Goal: Transaction & Acquisition: Purchase product/service

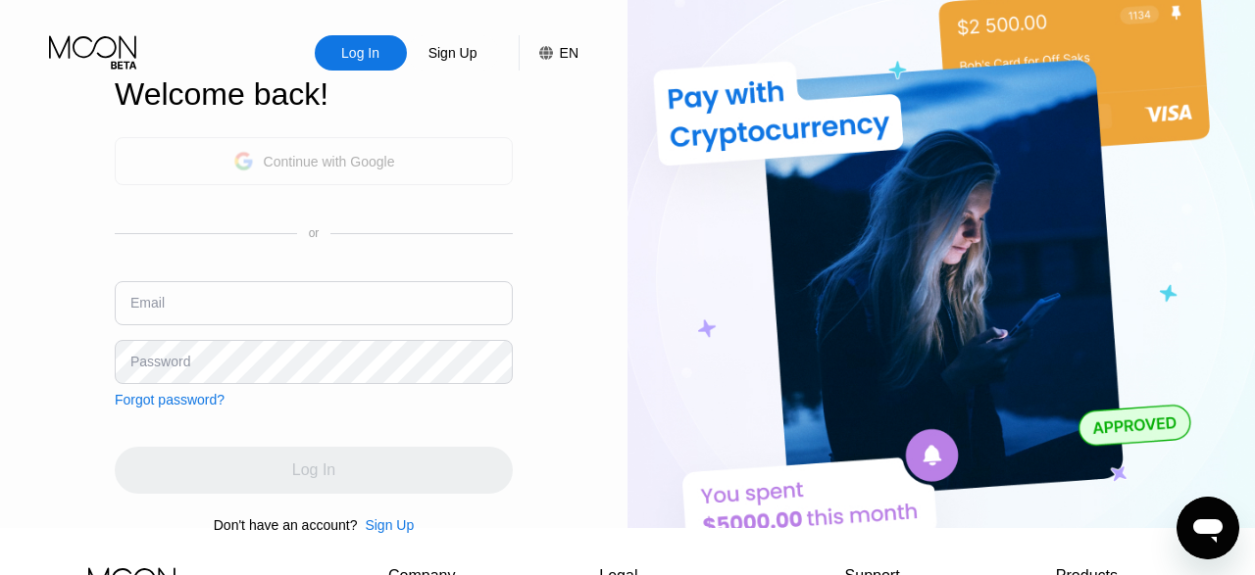
click at [384, 170] on div "Continue with Google" at bounding box center [329, 162] width 131 height 16
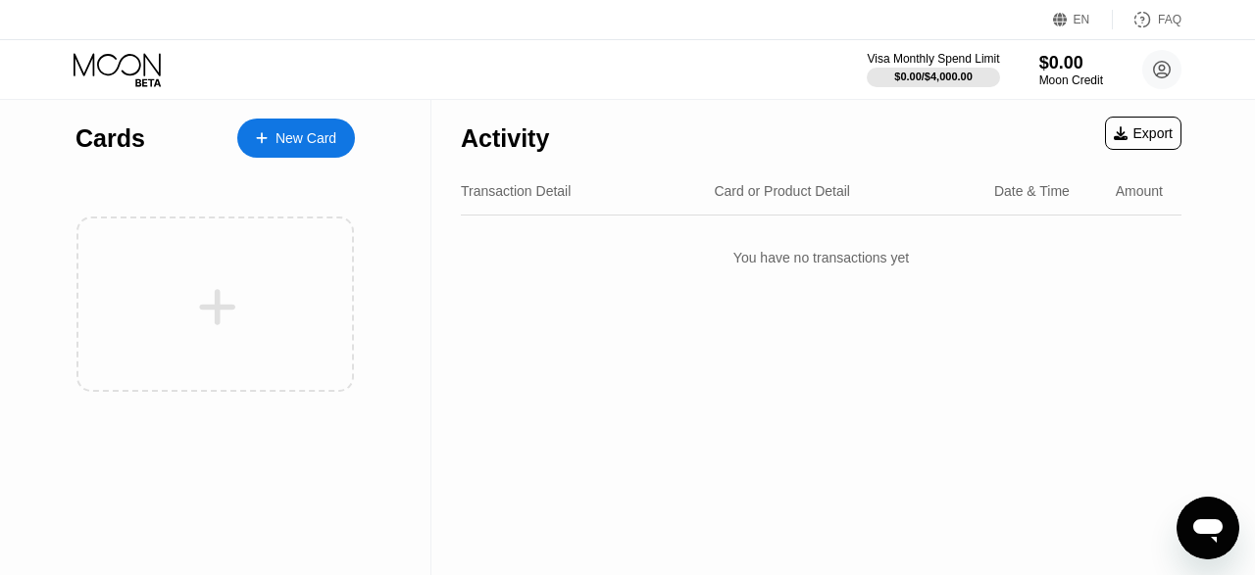
click at [986, 219] on div "Activity Export Transaction Detail Card or Product Detail Date & Time Amount Yo…" at bounding box center [821, 192] width 720 height 186
click at [1061, 75] on div "Moon Credit" at bounding box center [1071, 81] width 66 height 14
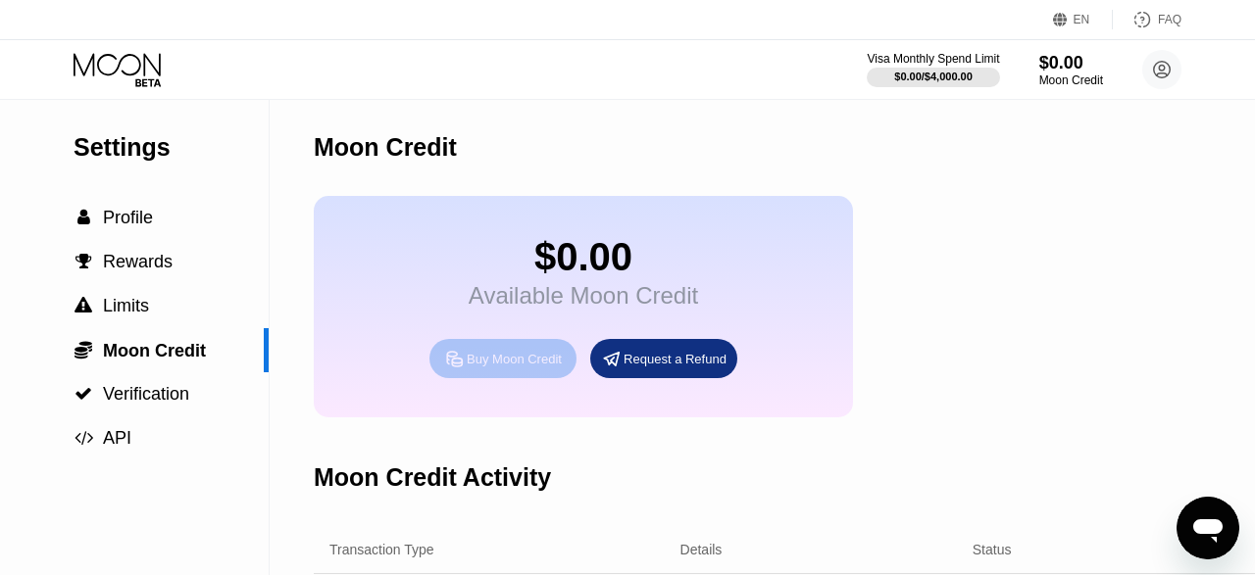
click at [511, 378] on div "Buy Moon Credit" at bounding box center [502, 358] width 147 height 39
type input "0"
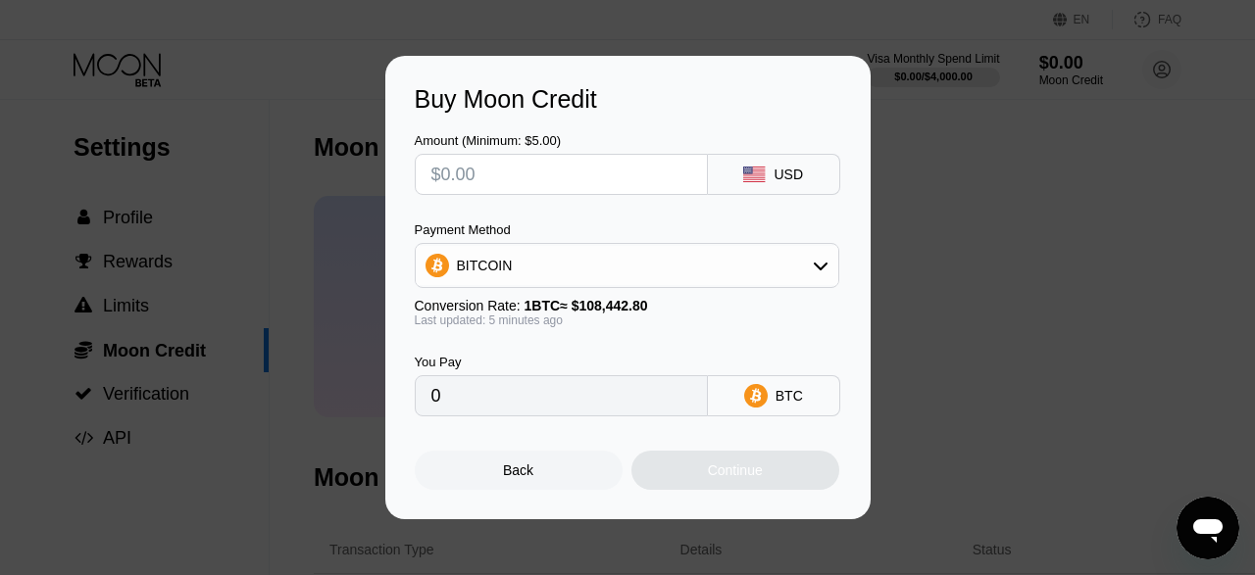
click at [557, 169] on input "text" at bounding box center [561, 174] width 260 height 39
type input "$5"
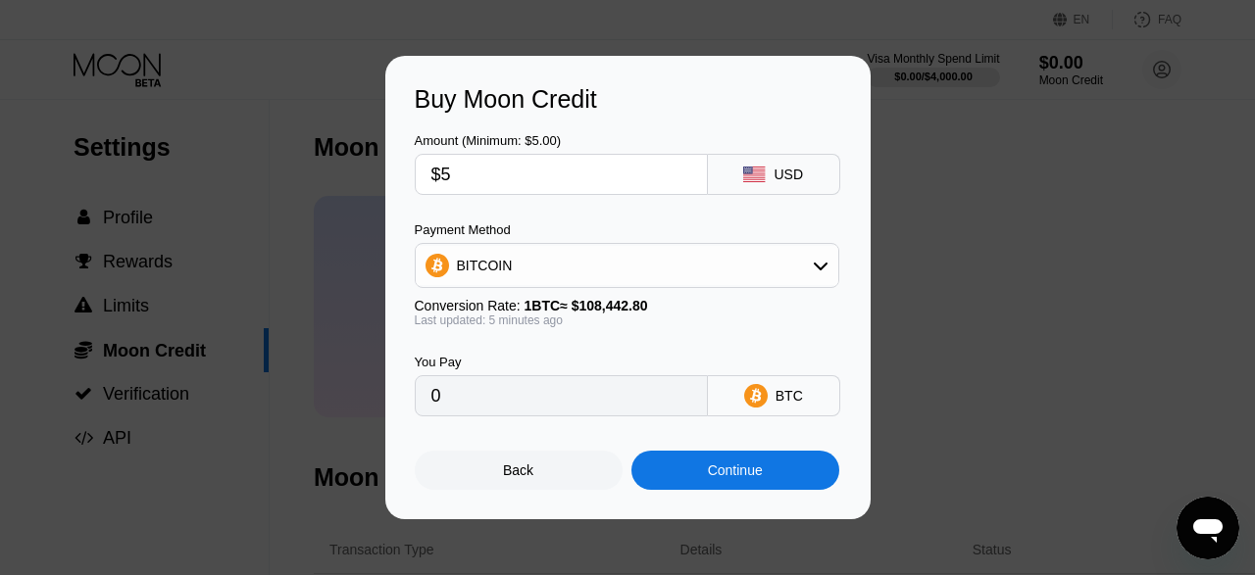
type input "0.00004612"
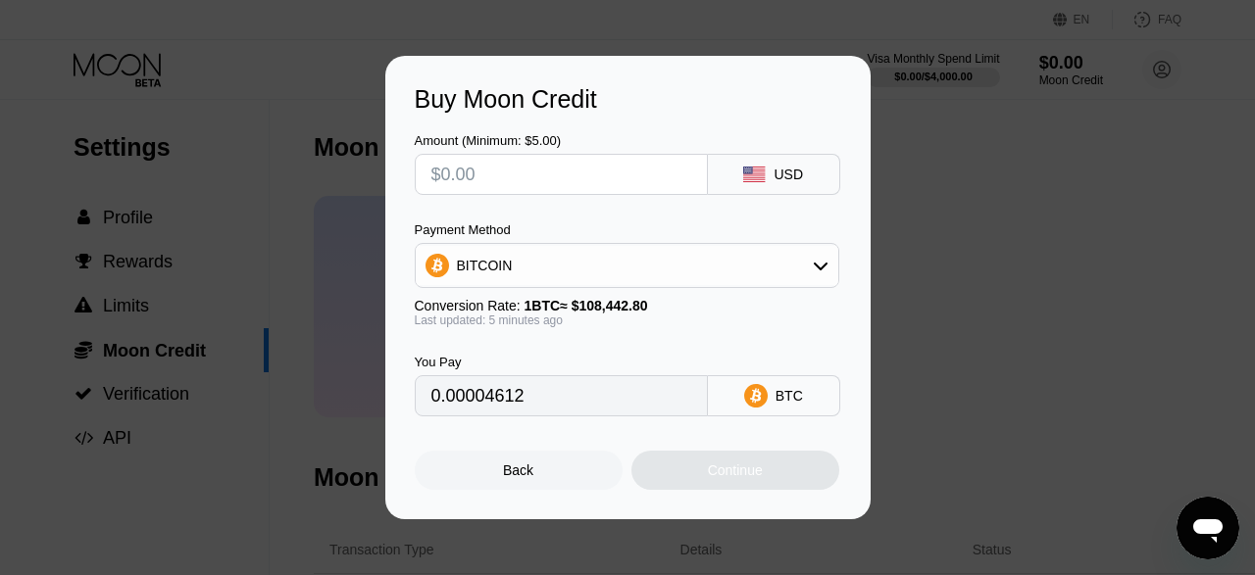
type input "0"
type input "$1"
type input "0.00000923"
type input "$10"
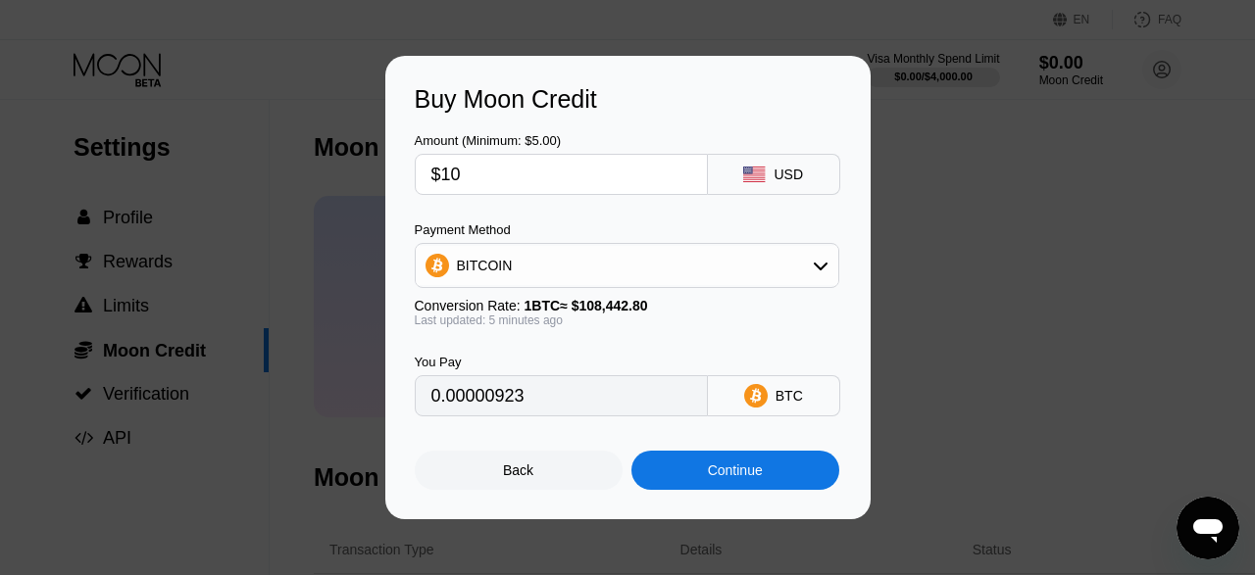
type input "0.00009223"
type input "$10"
drag, startPoint x: 624, startPoint y: 252, endPoint x: 486, endPoint y: 270, distance: 139.3
click at [486, 270] on div "BITCOIN" at bounding box center [627, 265] width 422 height 39
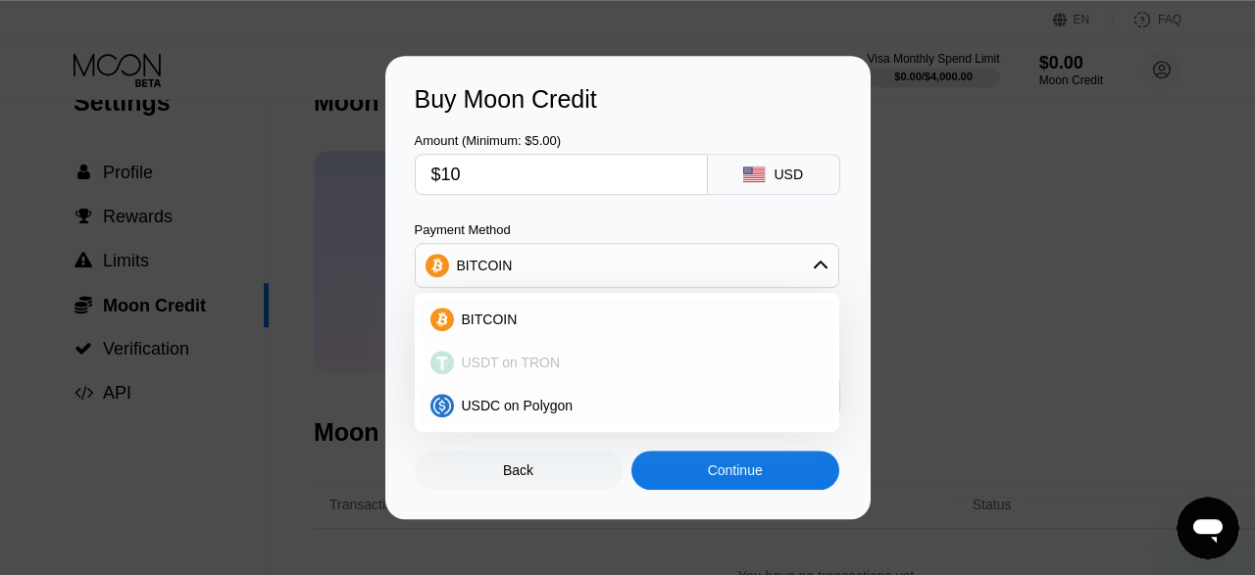
scroll to position [42, 0]
click at [514, 366] on span "USDT on TRON" at bounding box center [511, 363] width 99 height 16
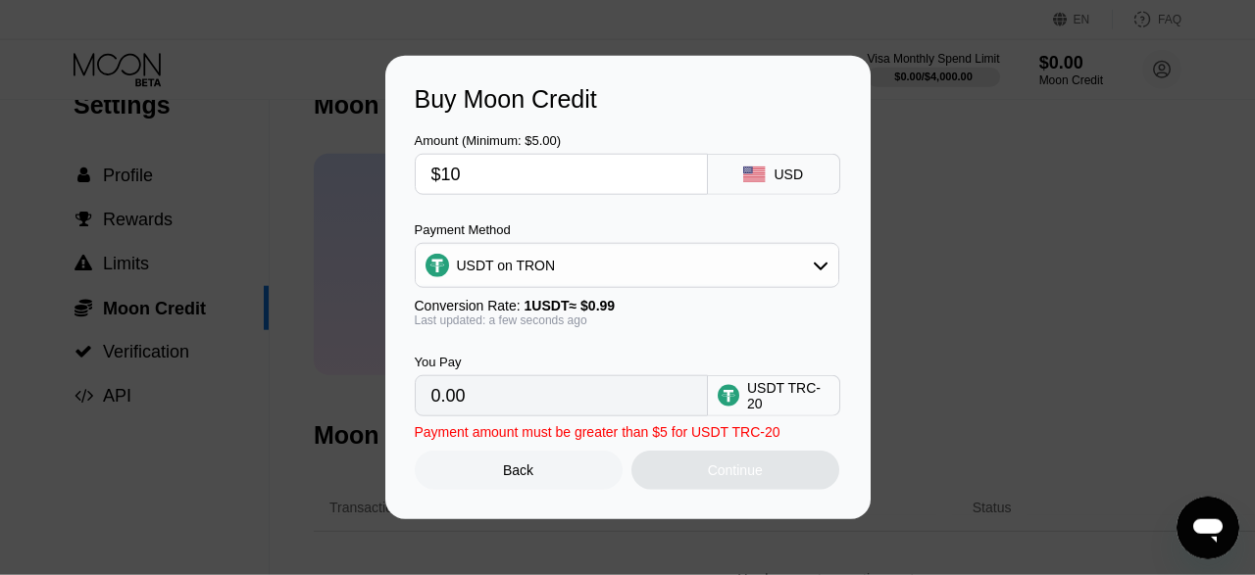
type input "10.10"
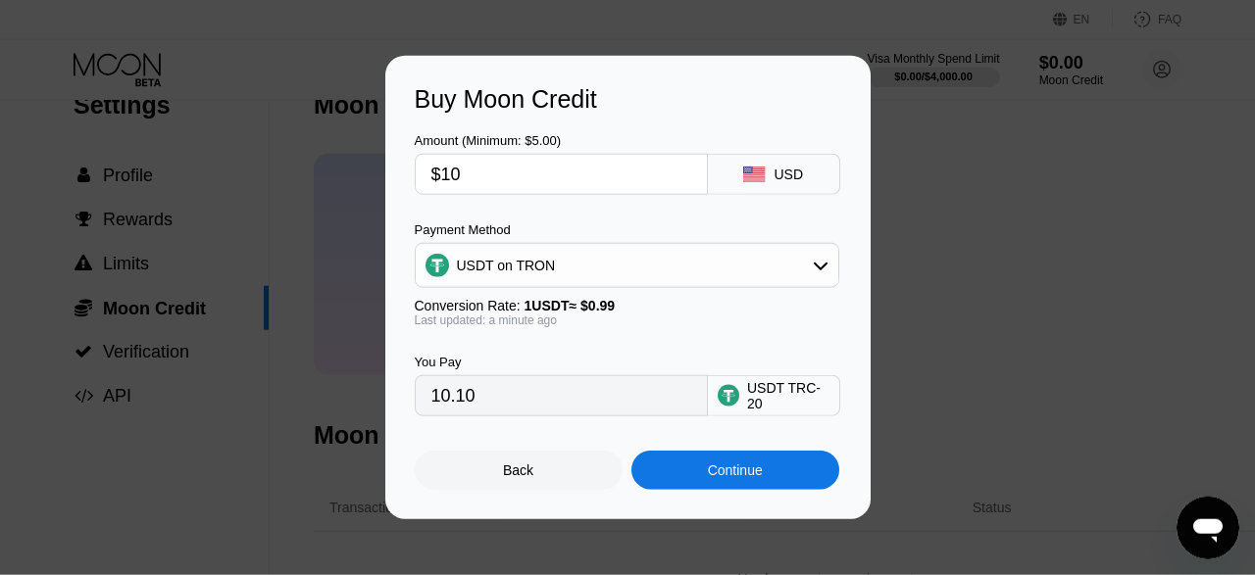
click at [456, 172] on input "$10" at bounding box center [561, 174] width 260 height 39
type input "$1"
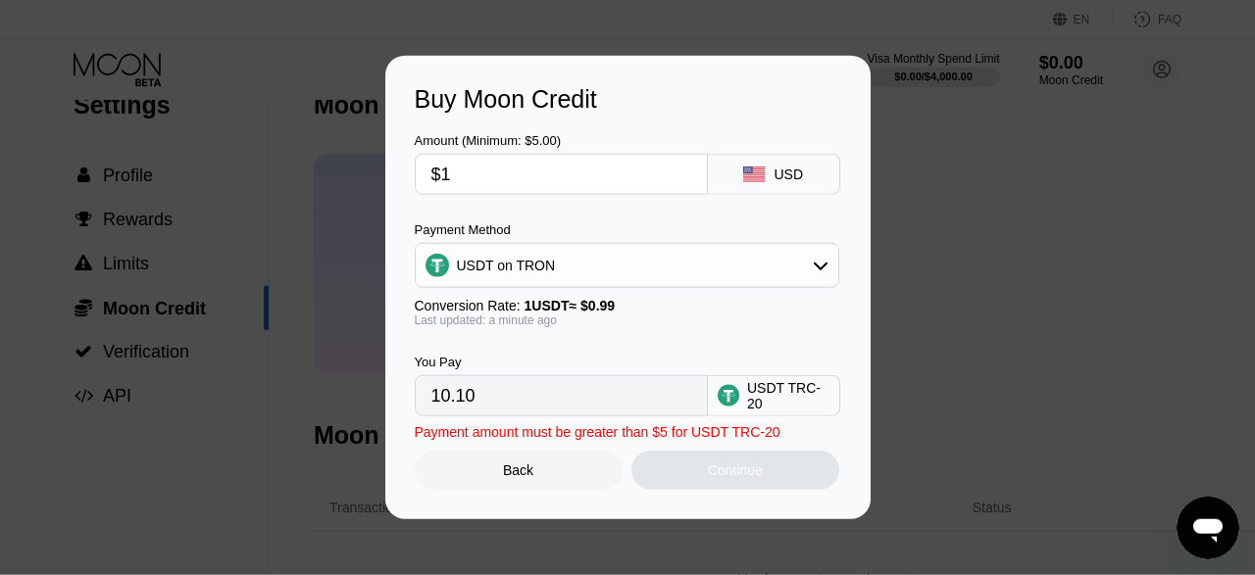
type input "1.01"
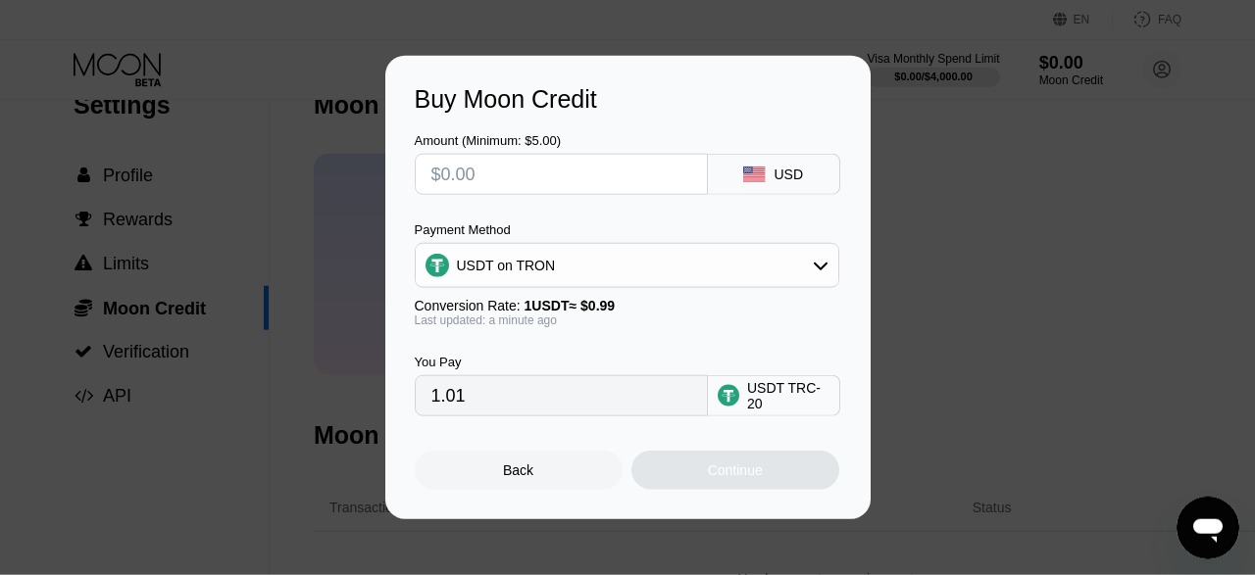
type input "0.00"
type input "$9"
type input "9.09"
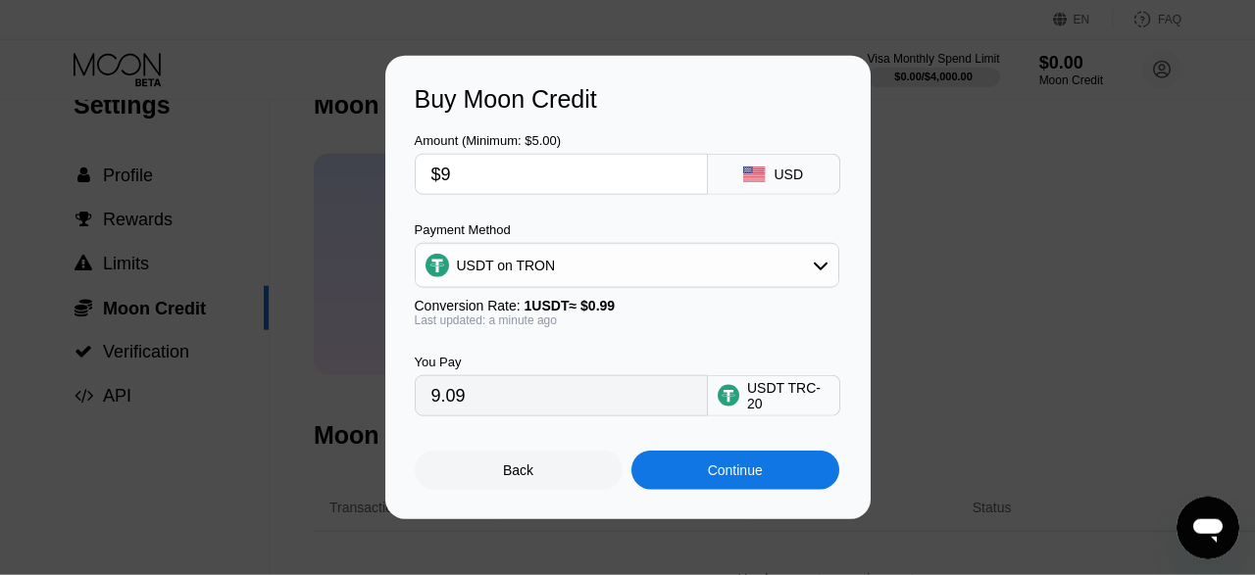
type input "$9"
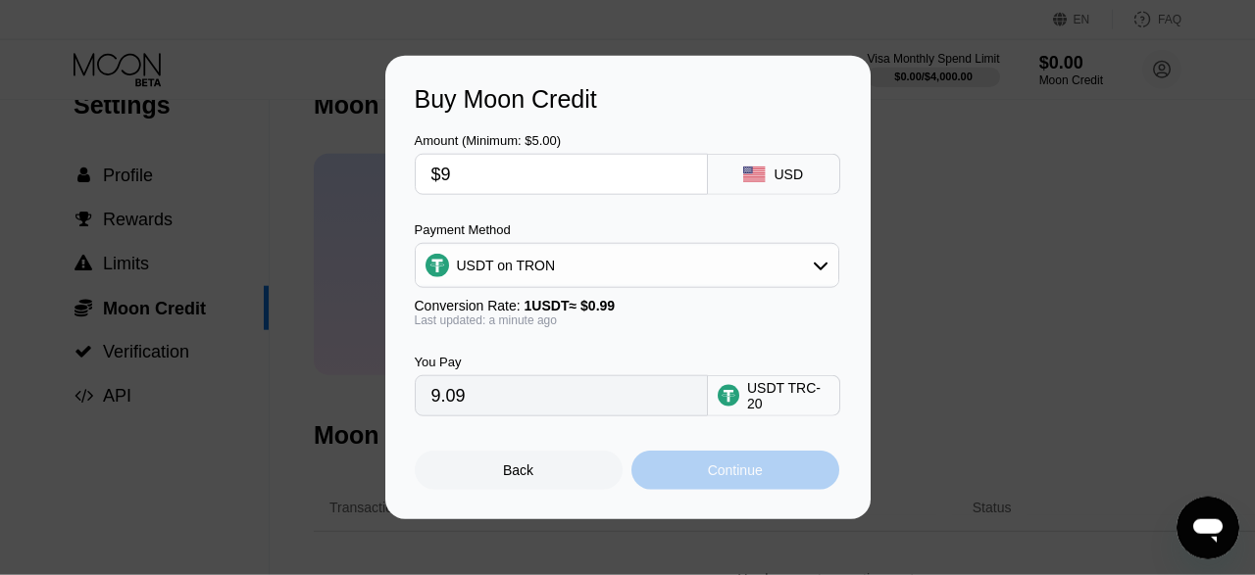
click at [692, 465] on div "Continue" at bounding box center [735, 470] width 208 height 39
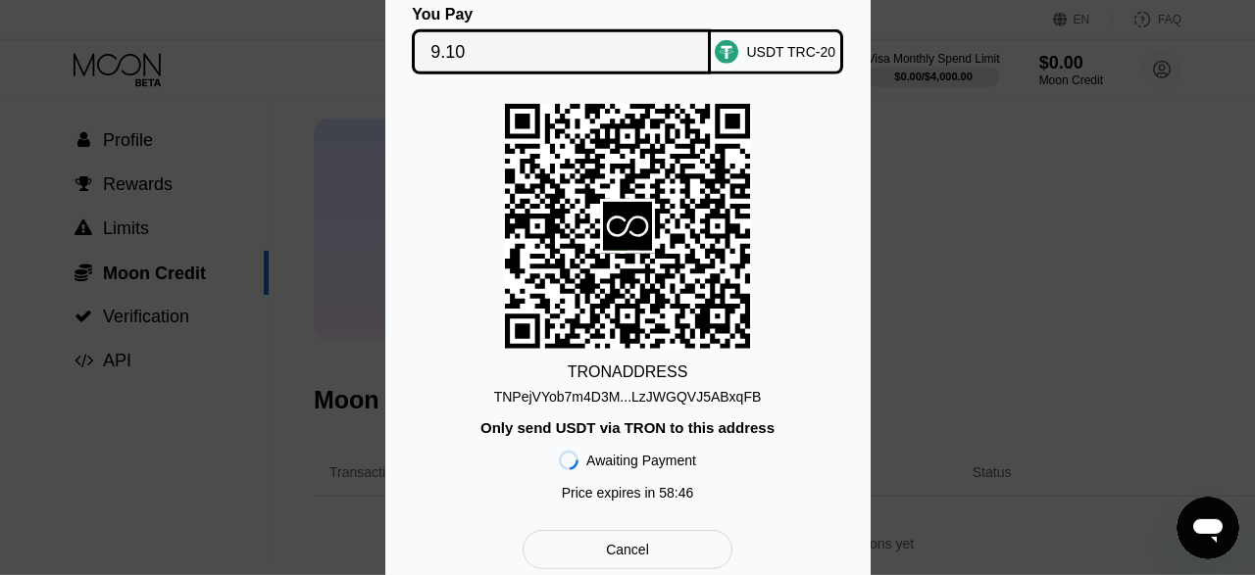
scroll to position [78, 0]
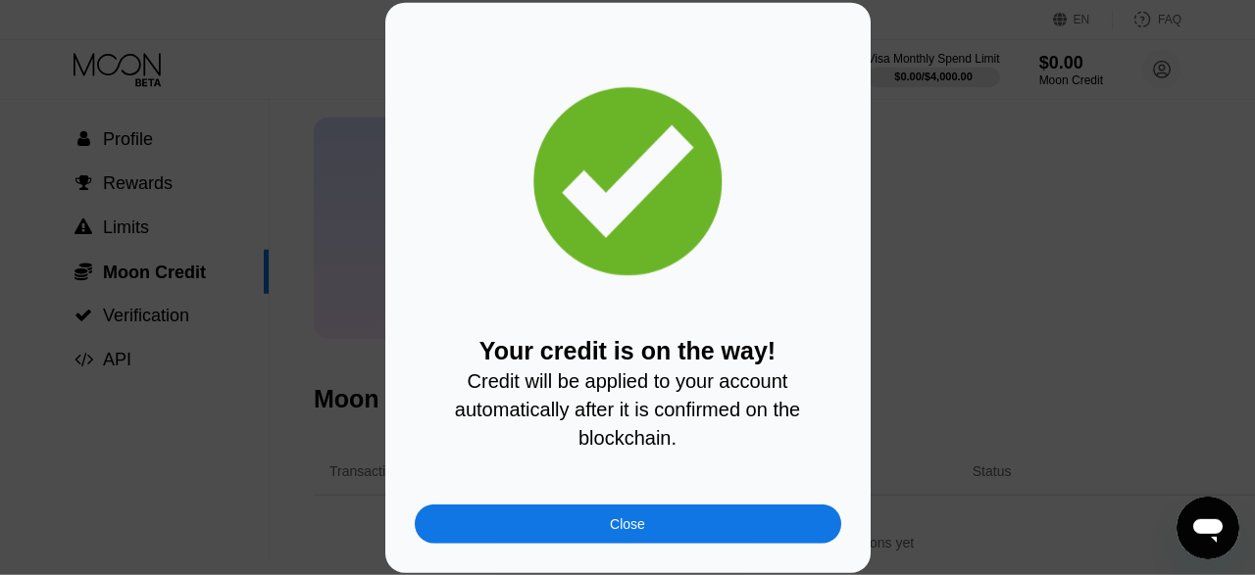
click at [675, 525] on div "Close" at bounding box center [628, 524] width 426 height 39
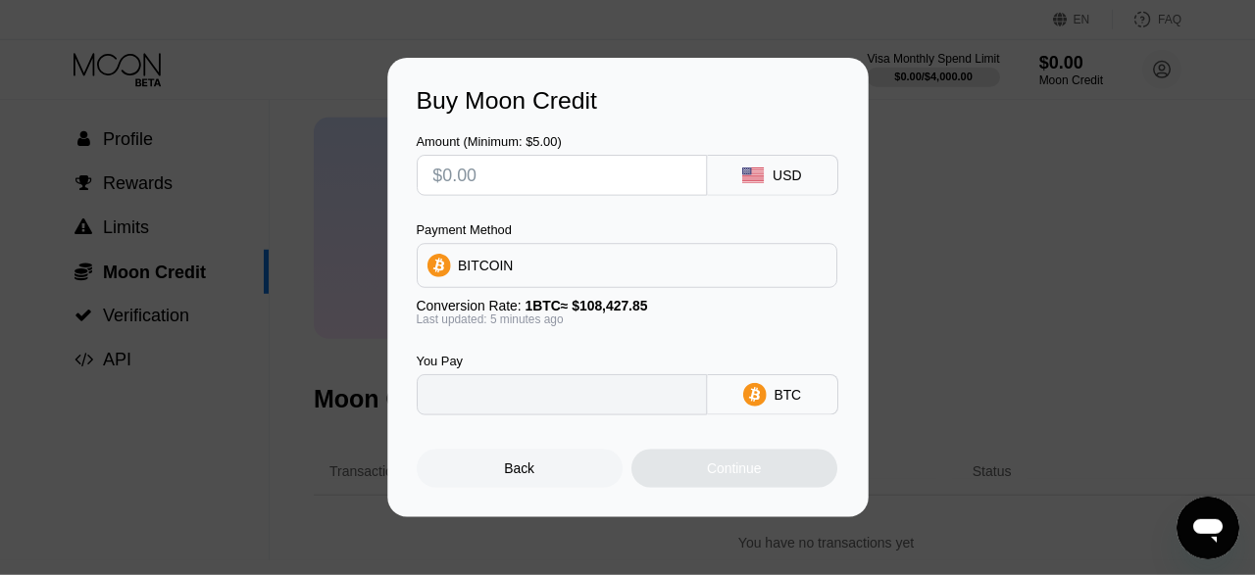
type input "0"
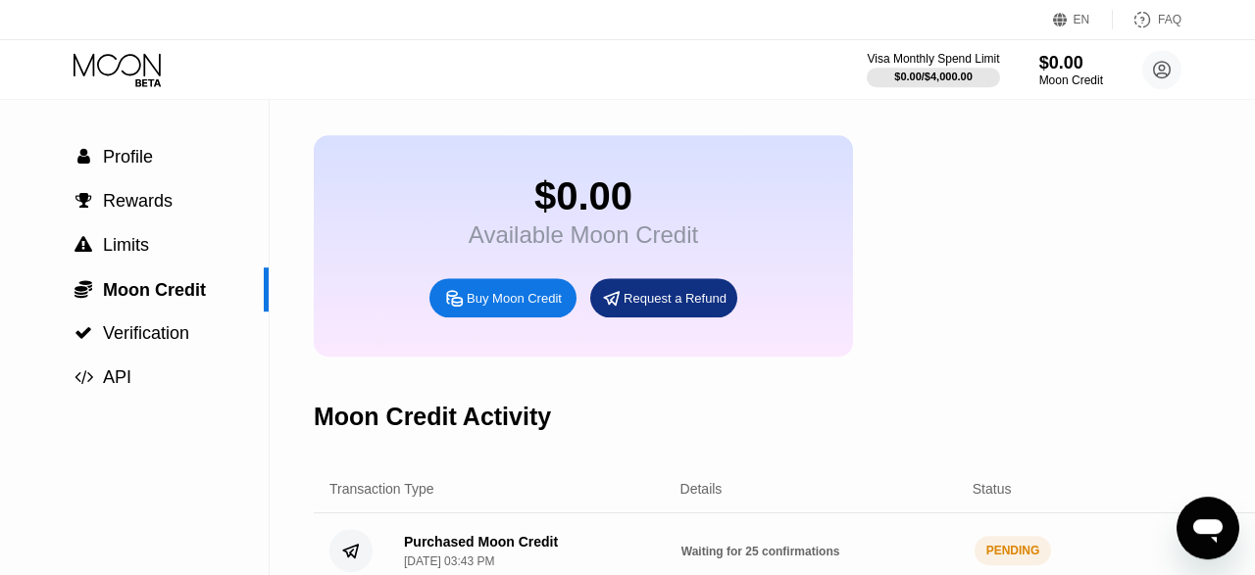
scroll to position [14, 0]
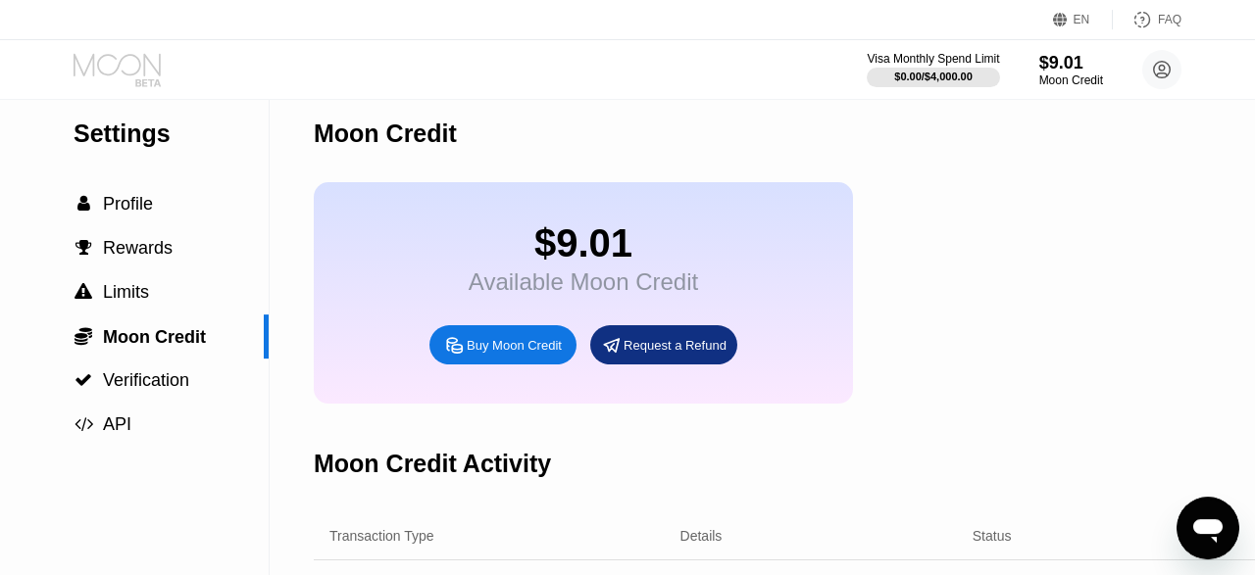
click at [110, 63] on icon at bounding box center [119, 70] width 91 height 34
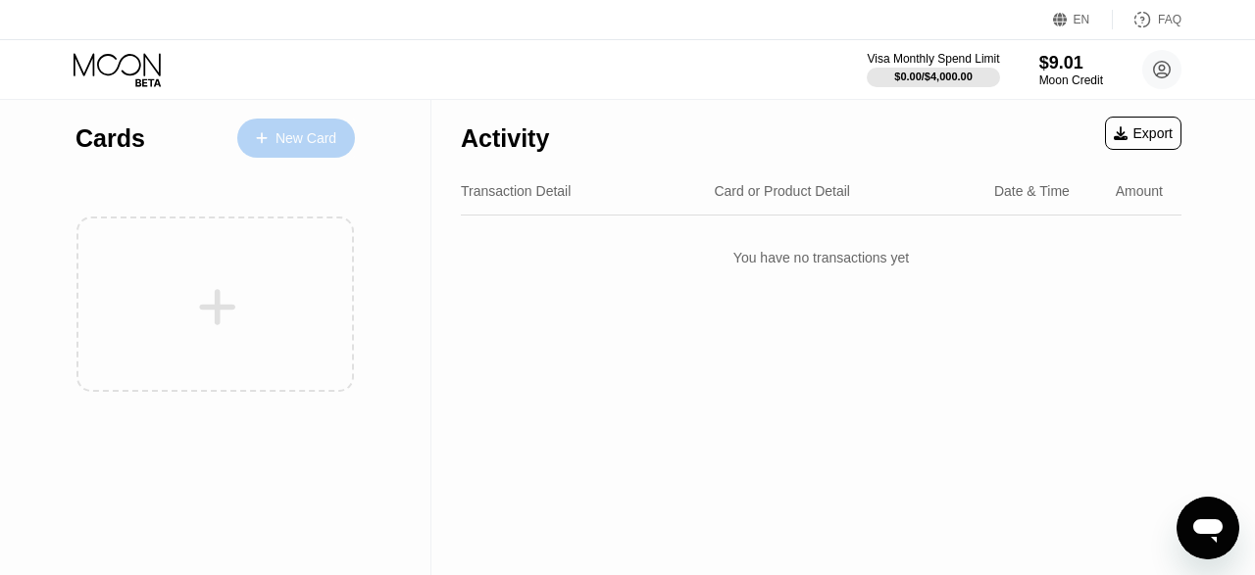
click at [281, 138] on div "New Card" at bounding box center [305, 138] width 61 height 17
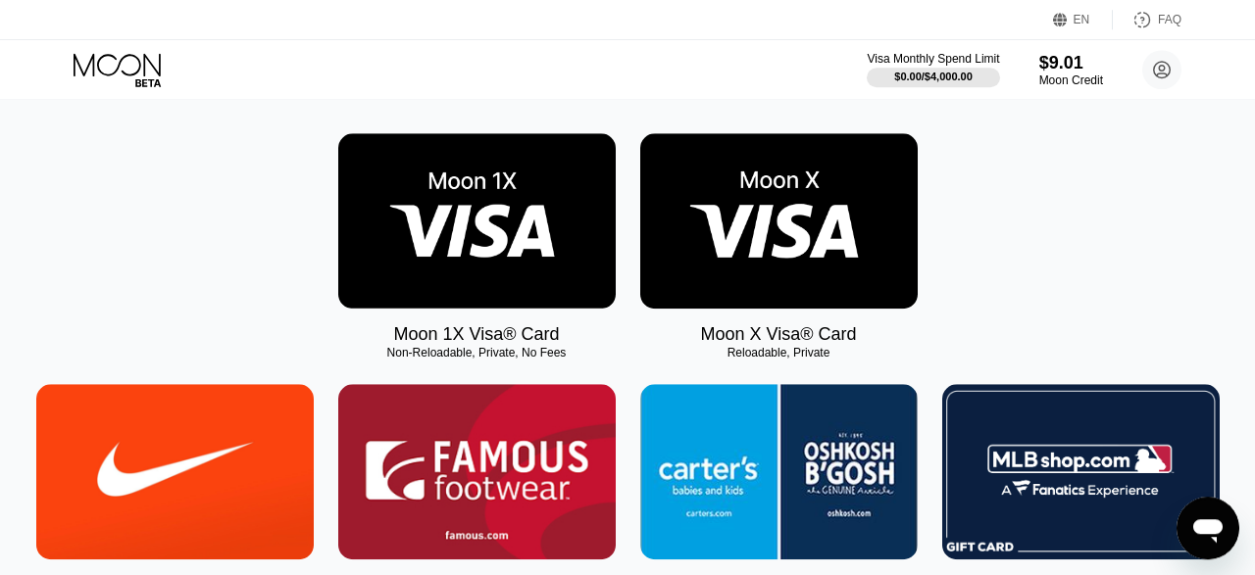
scroll to position [275, 0]
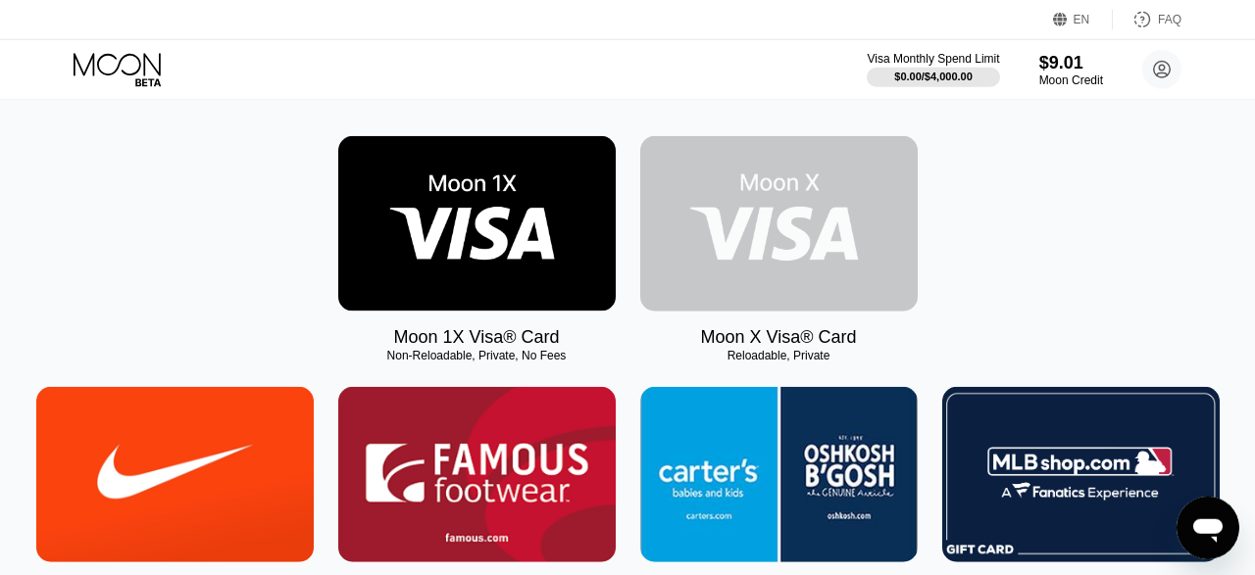
click at [772, 229] on img at bounding box center [778, 223] width 277 height 175
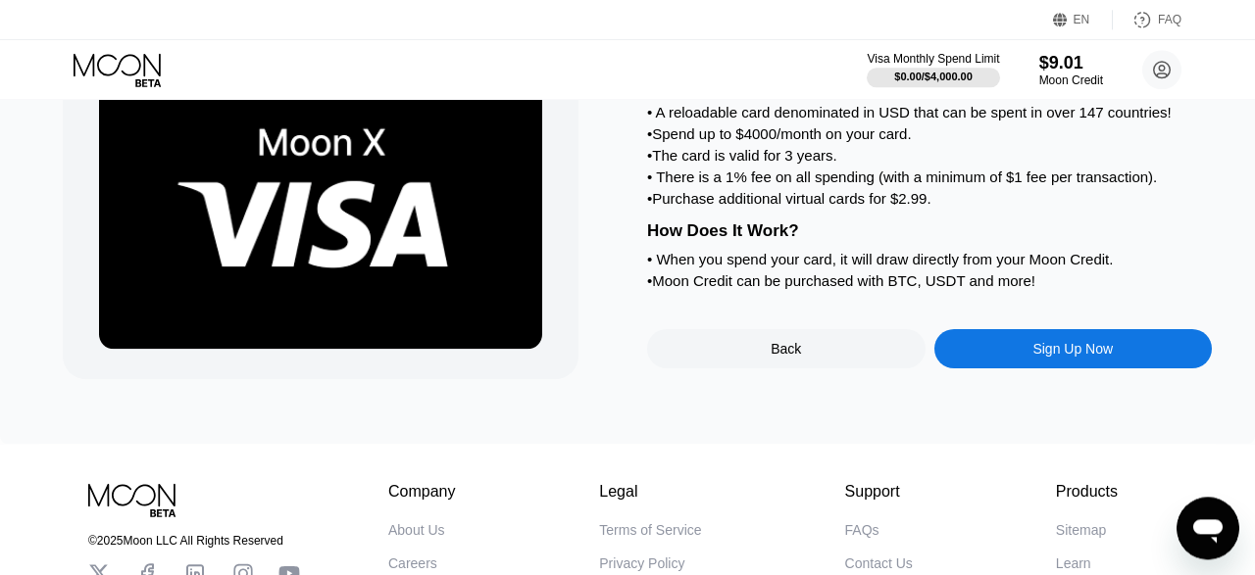
scroll to position [132, 0]
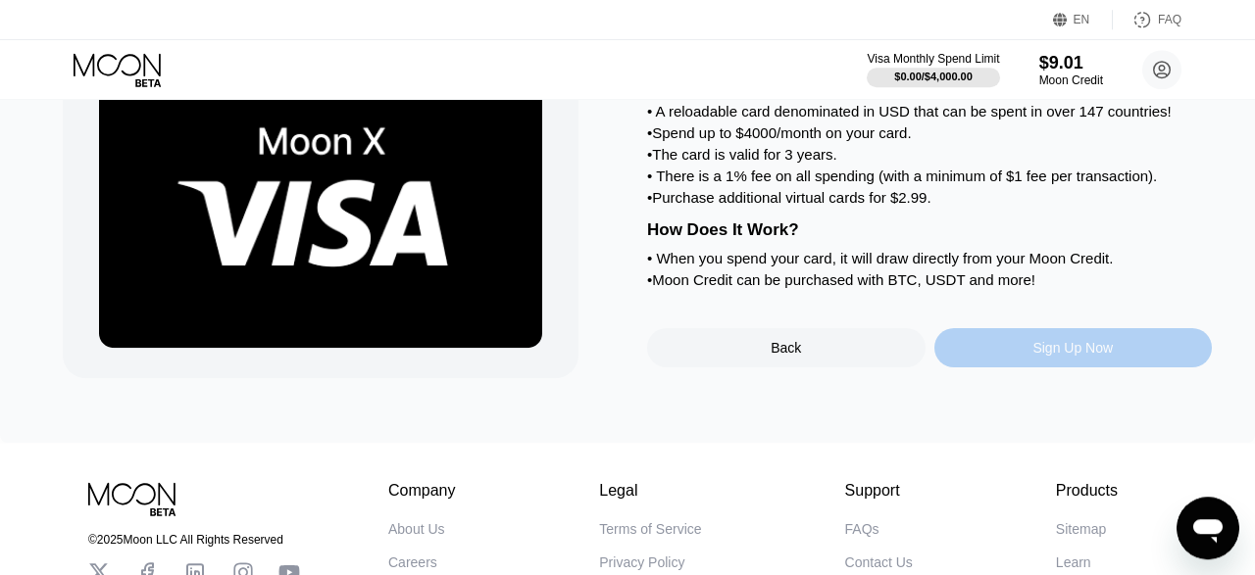
click at [963, 368] on div "Sign Up Now" at bounding box center [1073, 347] width 278 height 39
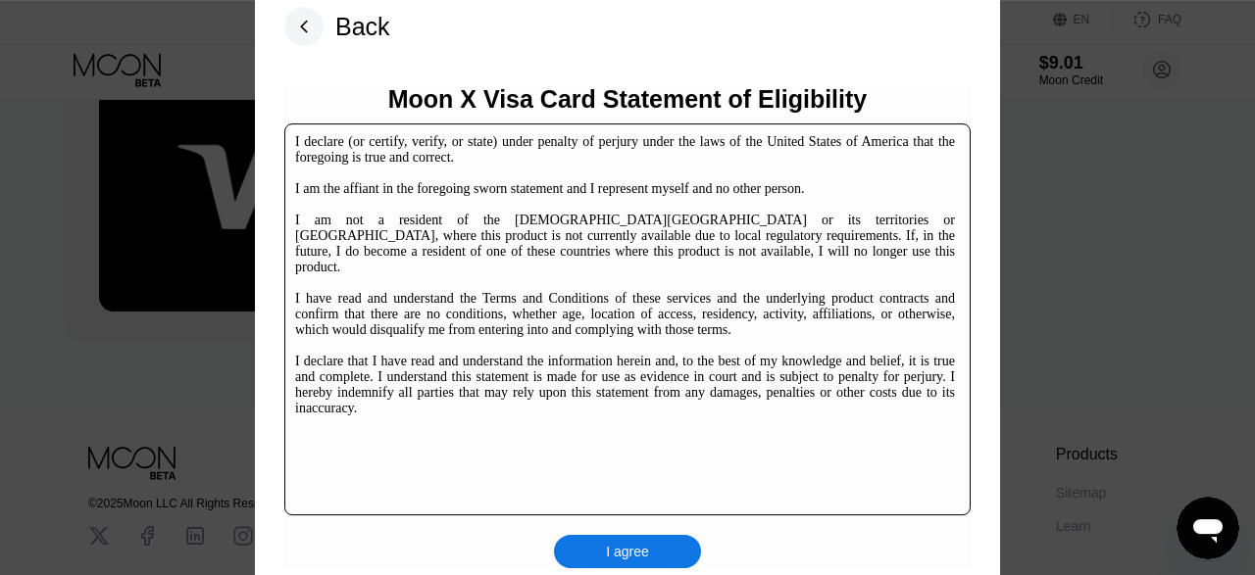
scroll to position [172, 0]
click at [618, 552] on div "I agree" at bounding box center [627, 552] width 43 height 18
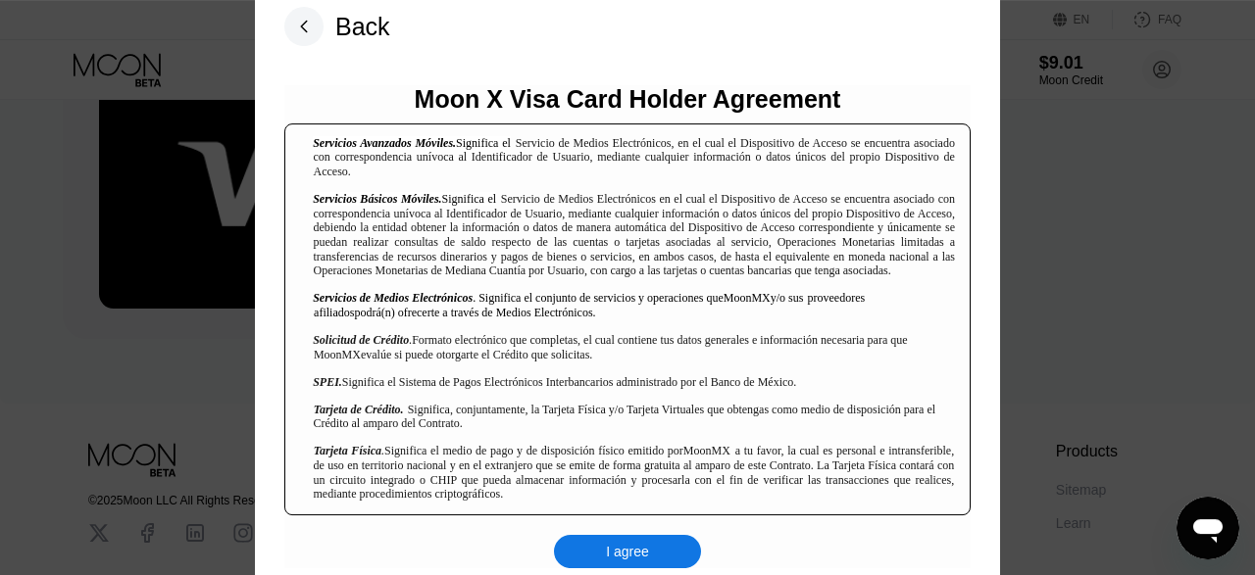
scroll to position [2284, 0]
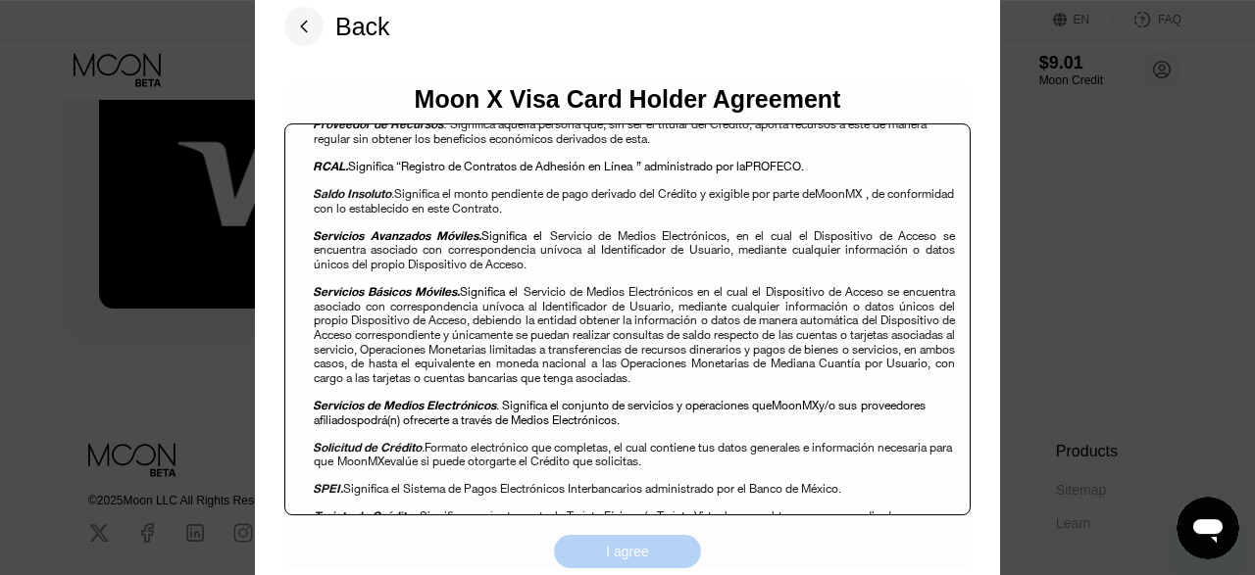
click at [599, 553] on div "I agree" at bounding box center [627, 551] width 147 height 33
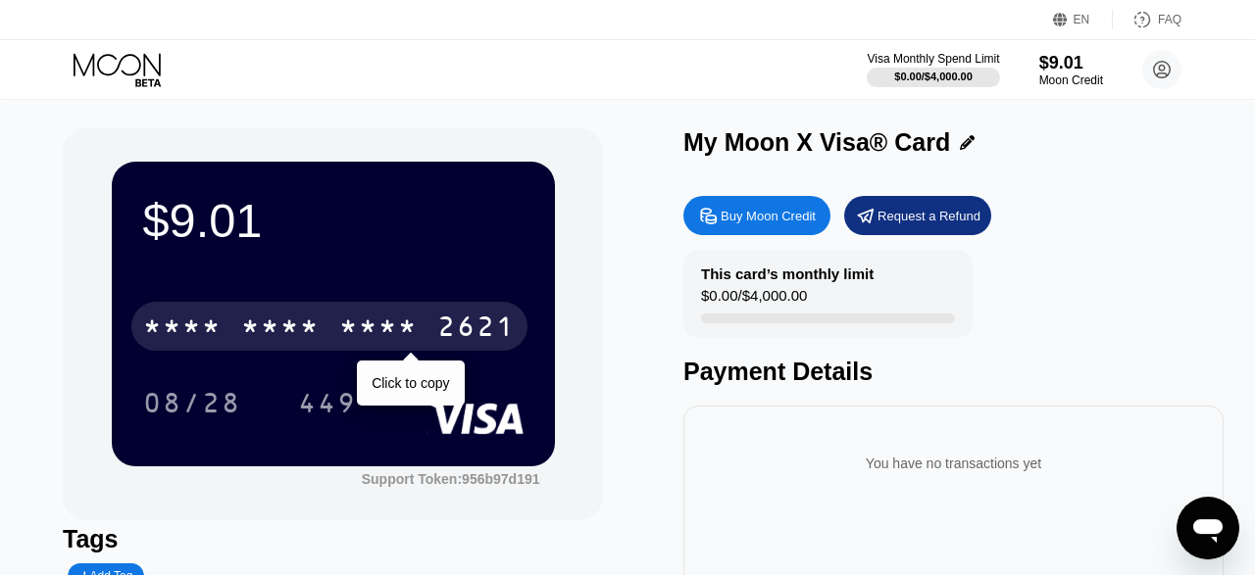
click at [380, 341] on div "* * * *" at bounding box center [378, 329] width 78 height 31
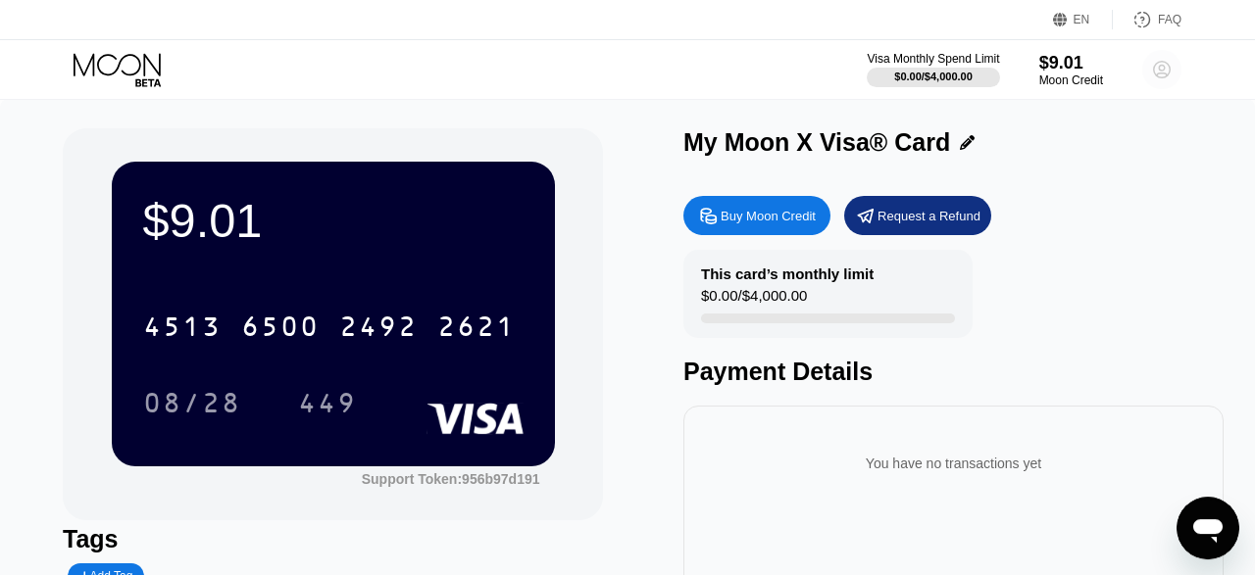
click at [1165, 76] on icon at bounding box center [1162, 70] width 17 height 17
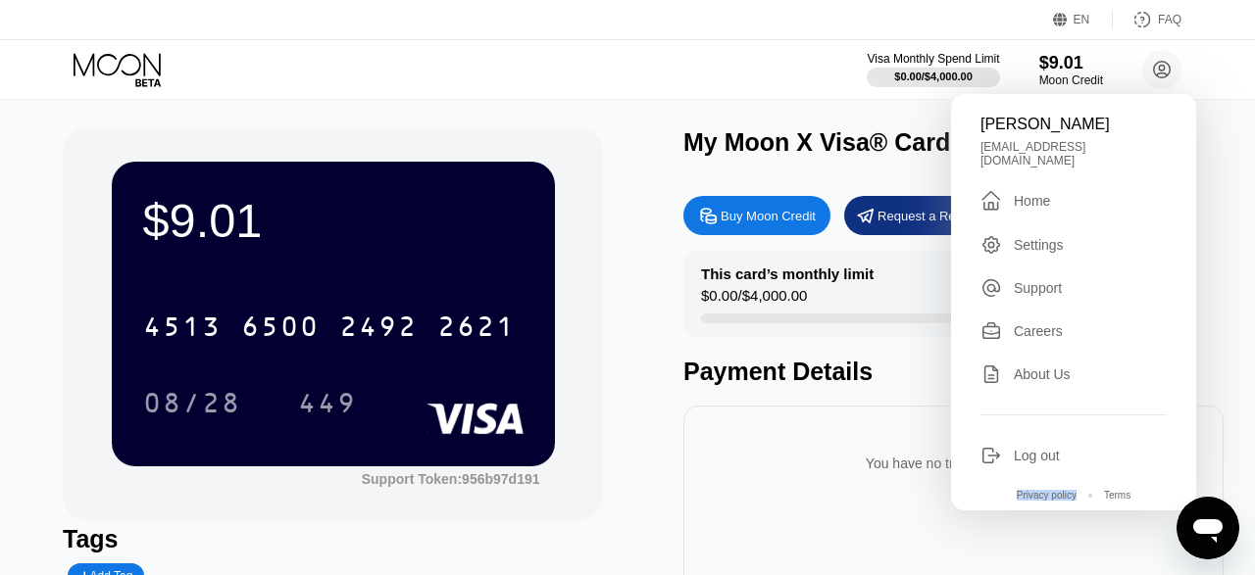
click at [974, 124] on div "Austin Jimmy austinjimmy15@gmail.com  Home Settings Support Careers About Us L…" at bounding box center [1073, 302] width 245 height 417
drag, startPoint x: 974, startPoint y: 124, endPoint x: 1032, endPoint y: 125, distance: 57.8
click at [1032, 125] on div "Austin Jimmy austinjimmy15@gmail.com  Home Settings Support Careers About Us L…" at bounding box center [1073, 302] width 245 height 417
click at [982, 126] on div "[PERSON_NAME]" at bounding box center [1073, 125] width 186 height 18
drag, startPoint x: 982, startPoint y: 123, endPoint x: 1069, endPoint y: 127, distance: 87.4
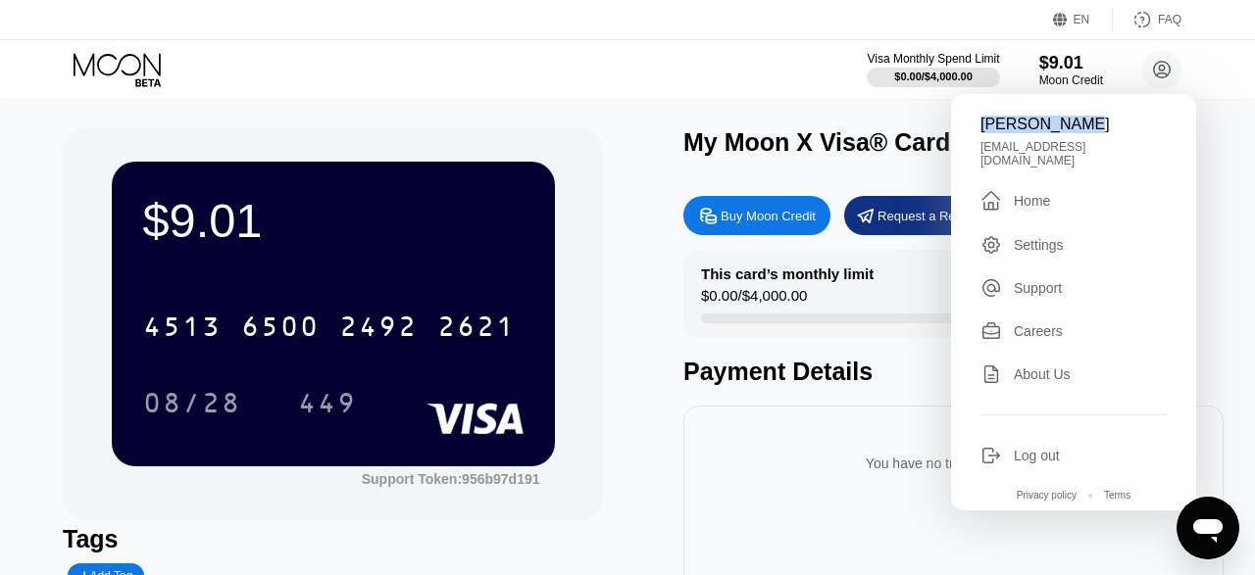
click at [1069, 127] on div "[PERSON_NAME]" at bounding box center [1073, 125] width 186 height 18
copy div "[PERSON_NAME]"
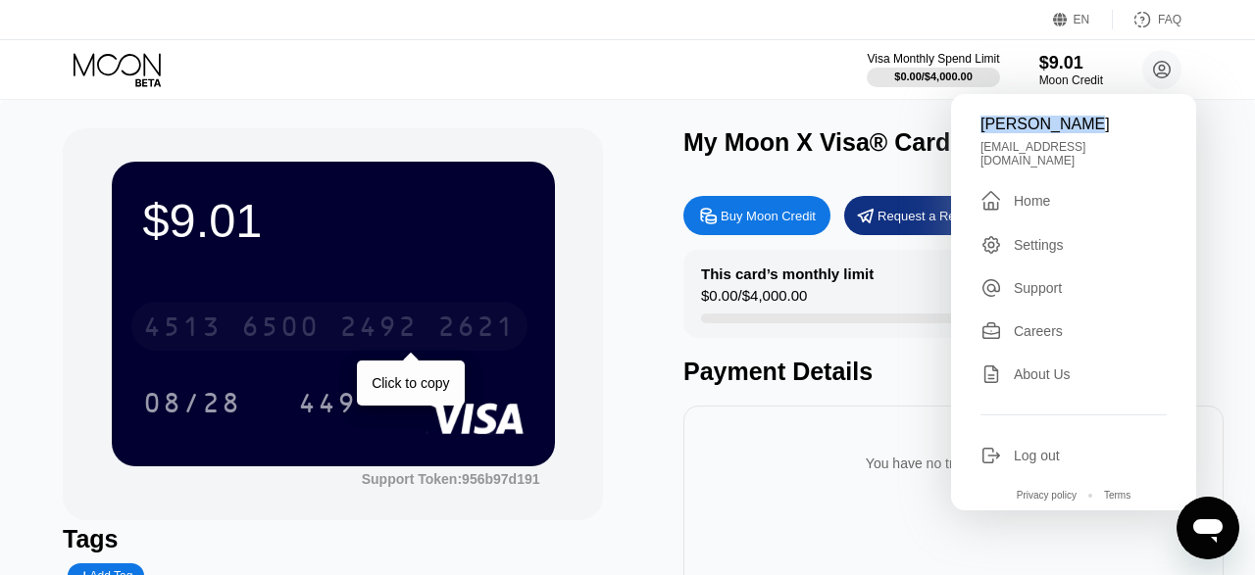
click at [467, 325] on div "2621" at bounding box center [476, 329] width 78 height 31
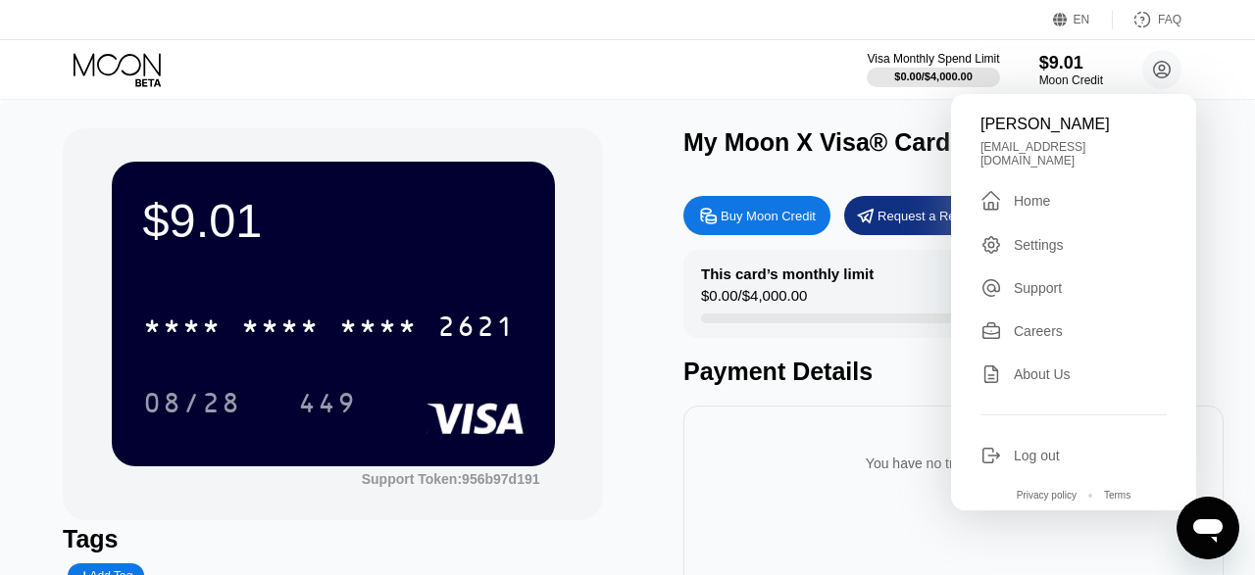
click at [1038, 237] on div "Settings" at bounding box center [1038, 245] width 50 height 16
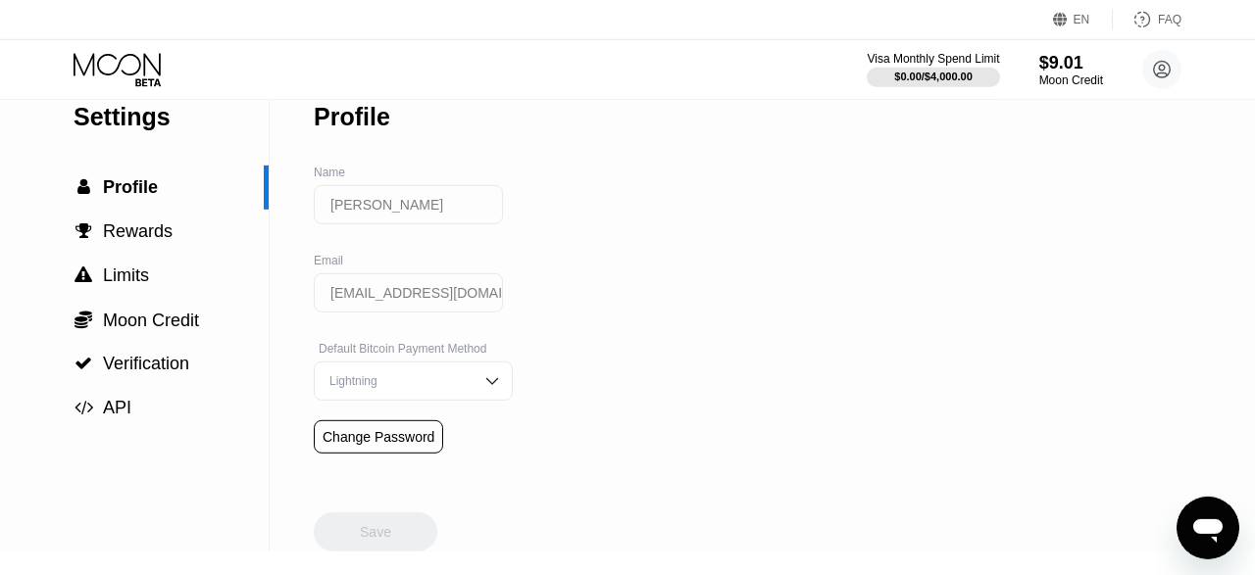
scroll to position [29, 0]
click at [188, 243] on div " Rewards" at bounding box center [134, 232] width 269 height 21
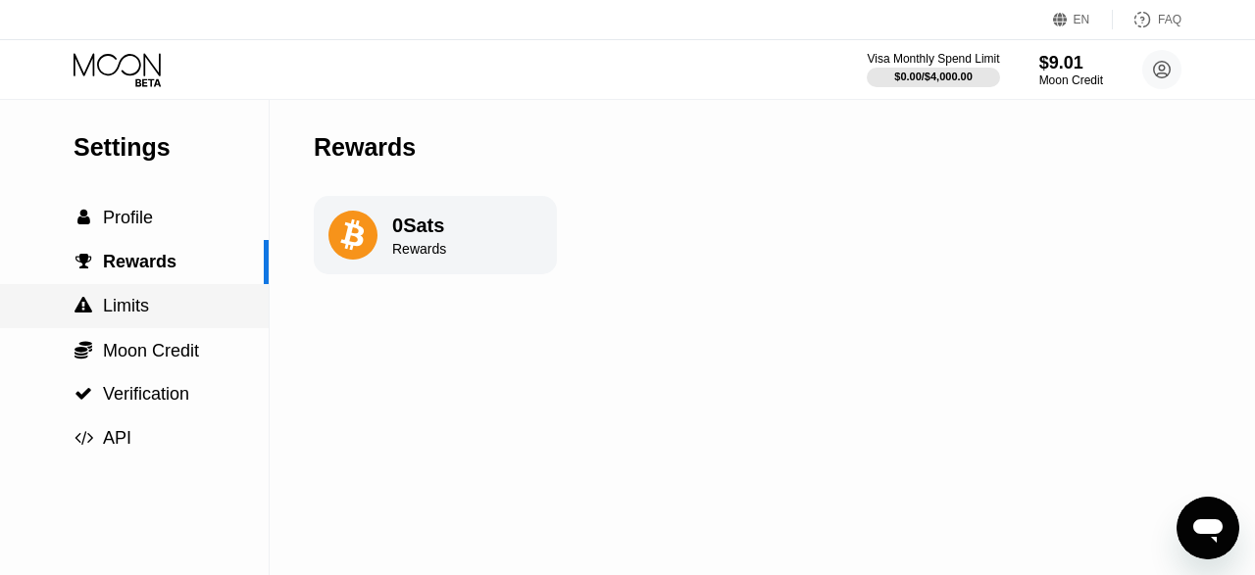
click at [170, 317] on div " Limits" at bounding box center [134, 306] width 269 height 21
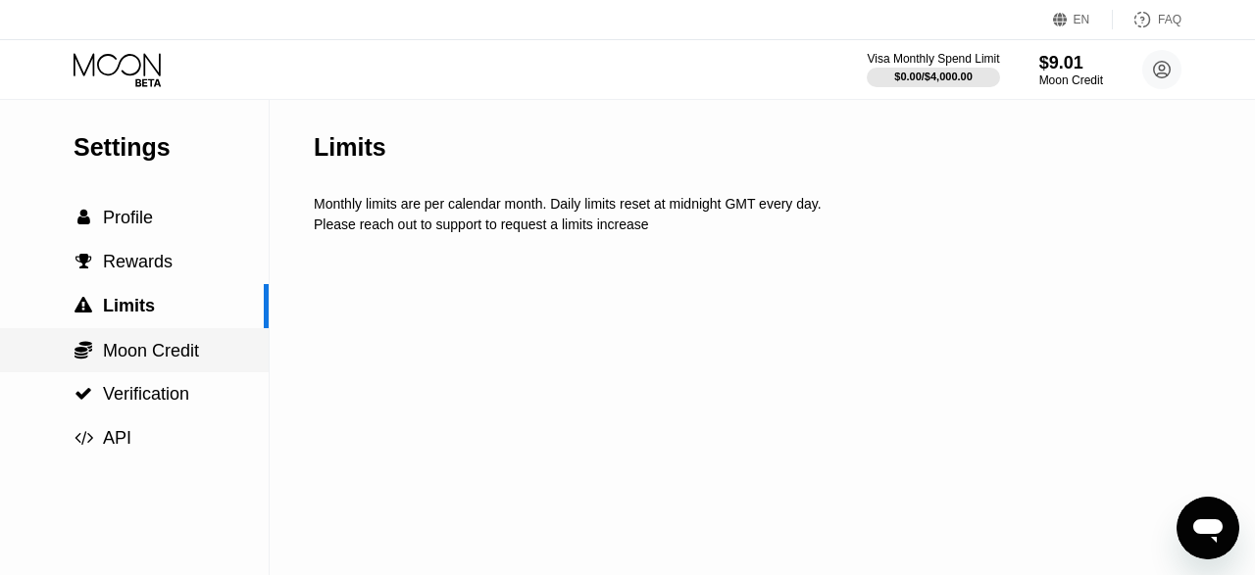
click at [170, 350] on span "Moon Credit" at bounding box center [151, 351] width 96 height 20
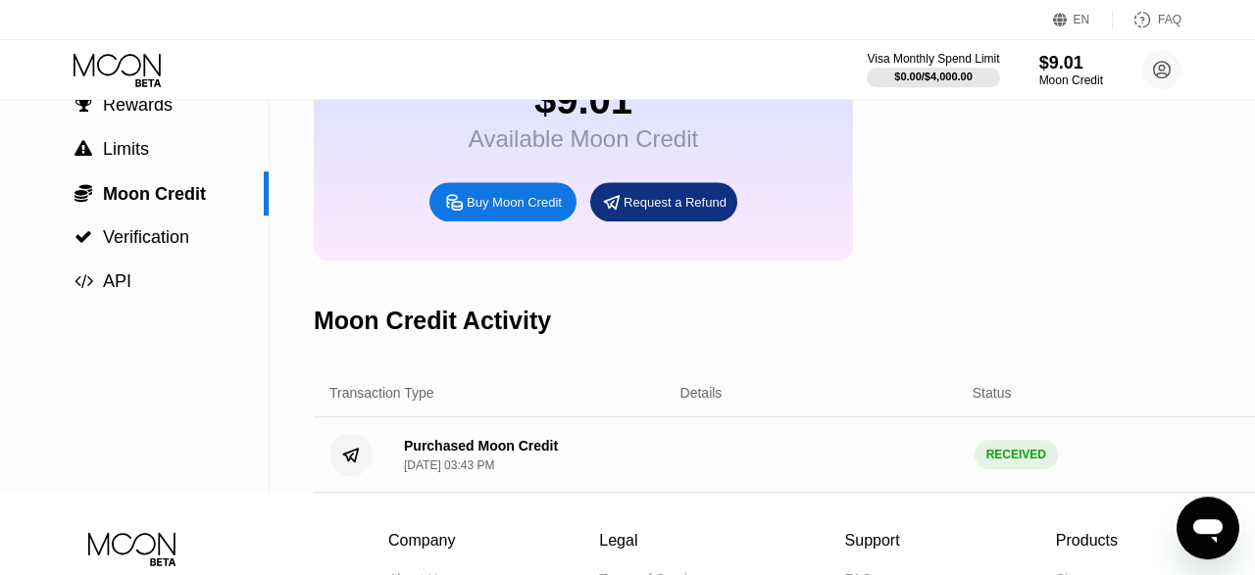
scroll to position [155, 0]
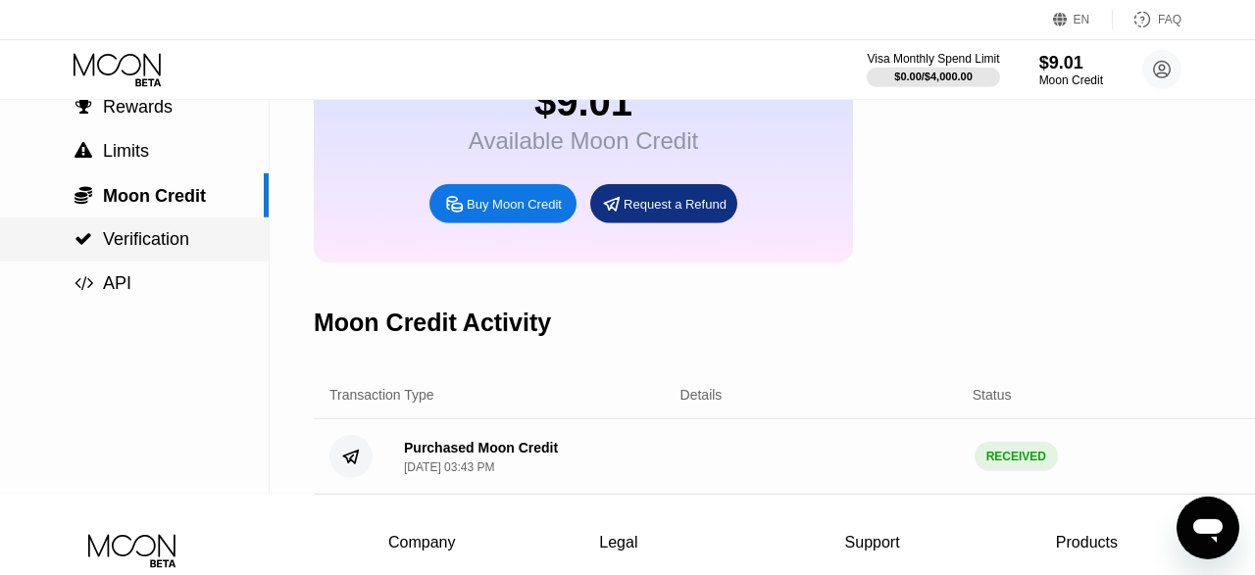
click at [168, 249] on span "Verification" at bounding box center [146, 239] width 86 height 20
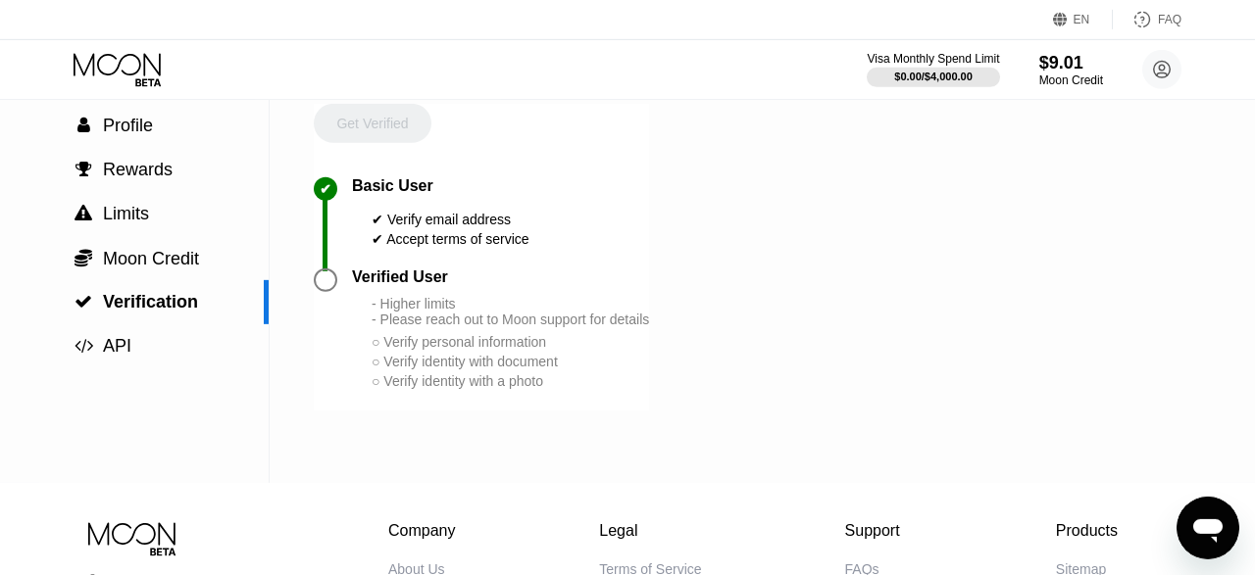
scroll to position [94, 0]
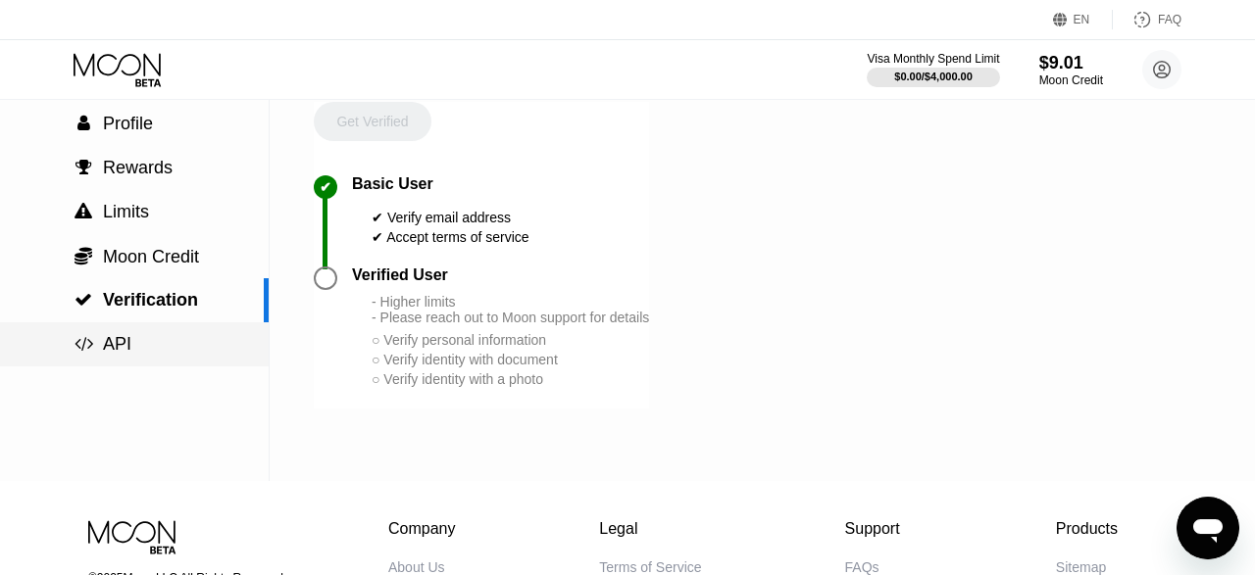
click at [136, 350] on div " API" at bounding box center [134, 344] width 269 height 21
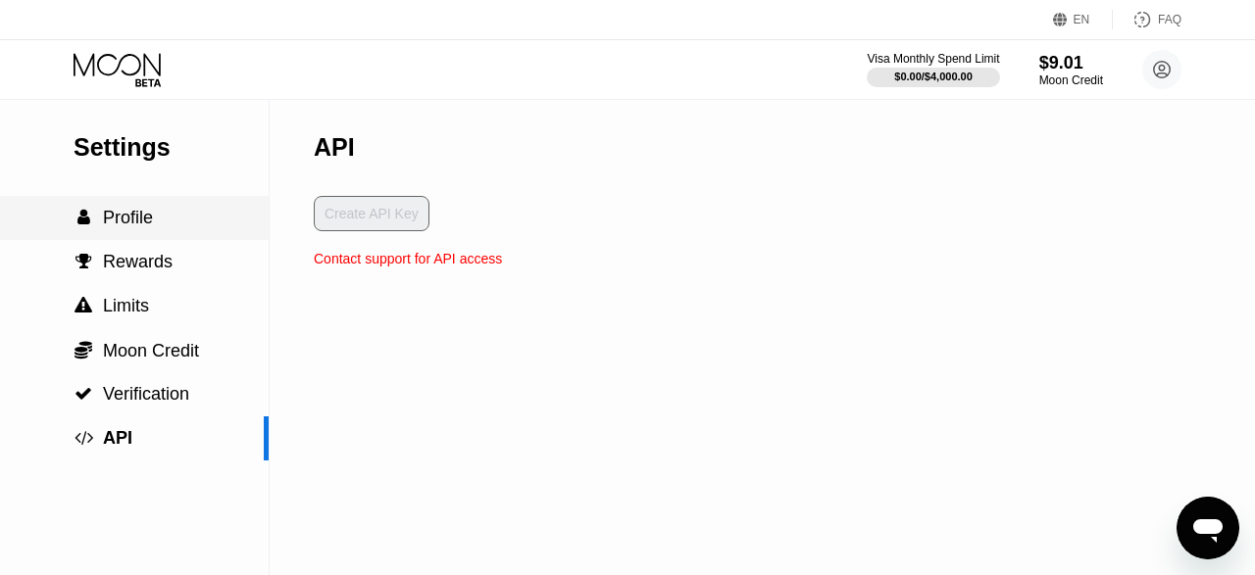
click at [123, 221] on span "Profile" at bounding box center [128, 218] width 50 height 20
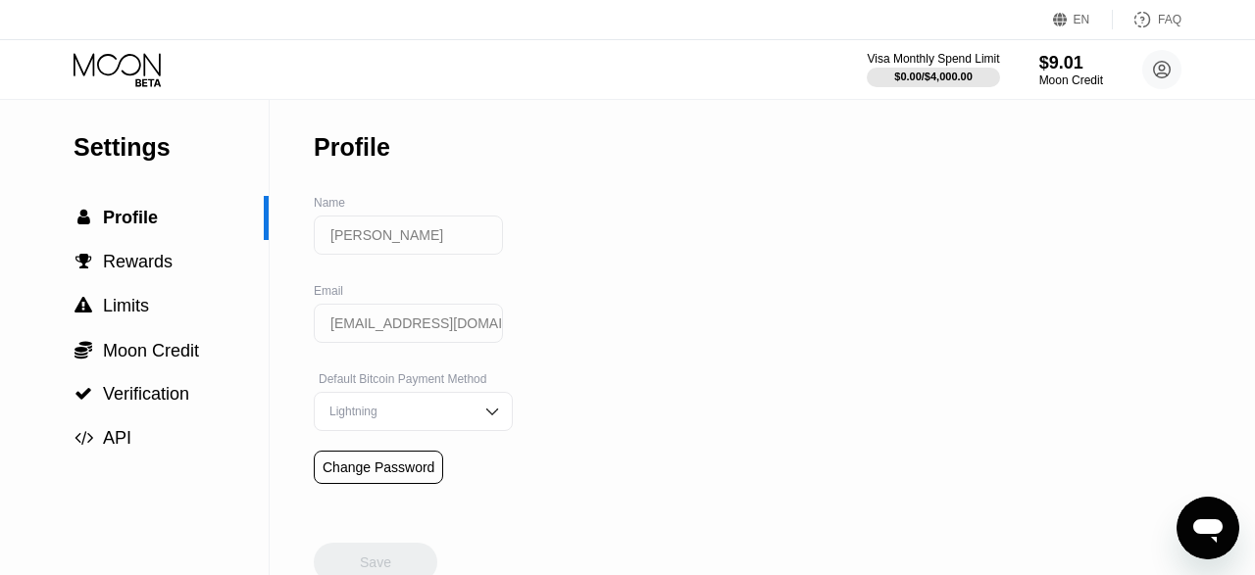
click at [134, 77] on icon at bounding box center [119, 70] width 91 height 34
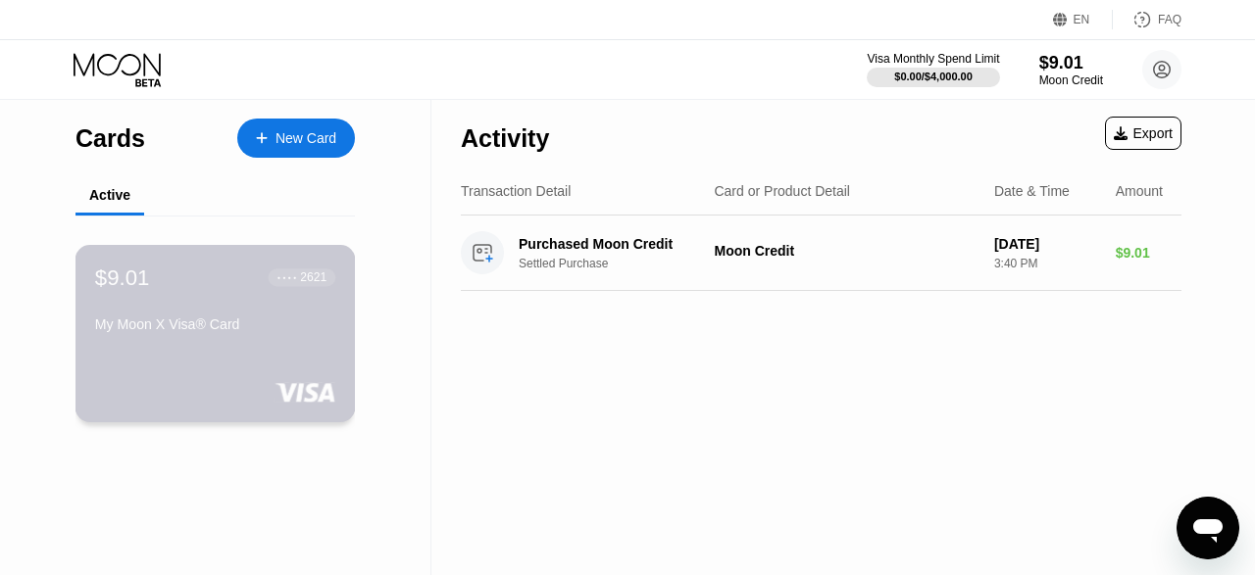
click at [189, 349] on div "$9.01 ● ● ● ● 2621 My Moon X Visa® Card" at bounding box center [215, 333] width 280 height 177
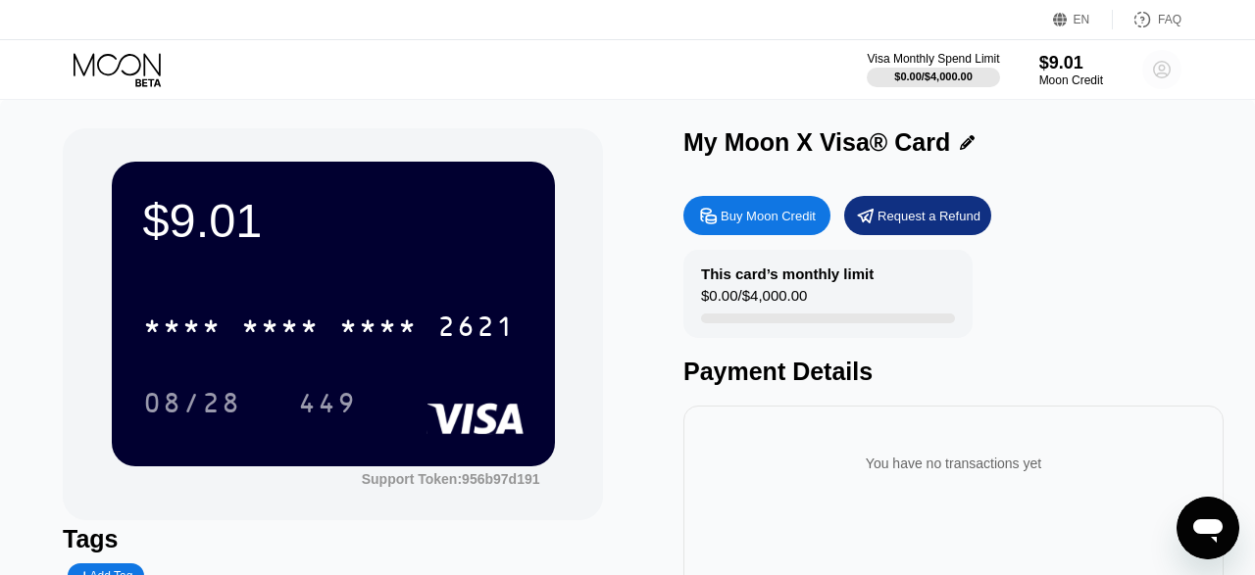
click at [1157, 65] on circle at bounding box center [1161, 69] width 39 height 39
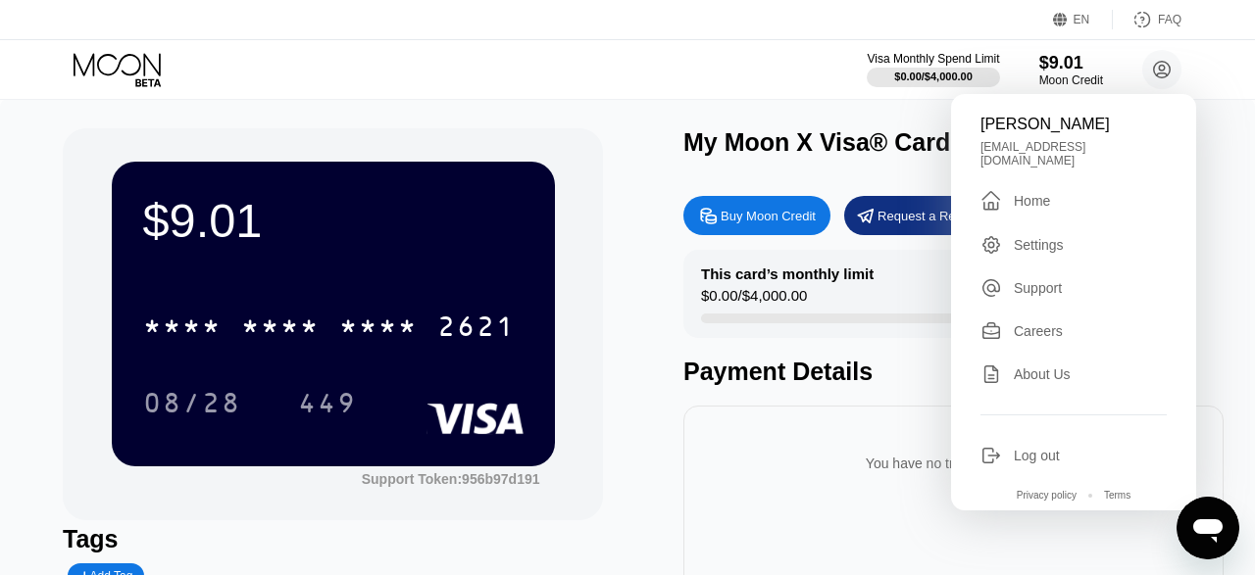
click at [578, 74] on div "Visa Monthly Spend Limit $0.00 / $4,000.00 $9.01 Moon Credit [PERSON_NAME] [EMA…" at bounding box center [627, 69] width 1255 height 59
